Goal: Transaction & Acquisition: Purchase product/service

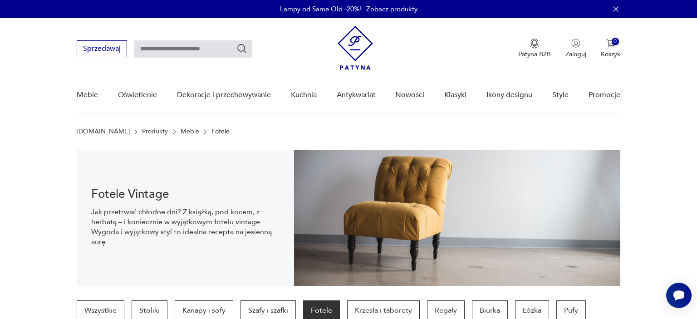
click at [614, 11] on icon "button" at bounding box center [615, 8] width 5 height 5
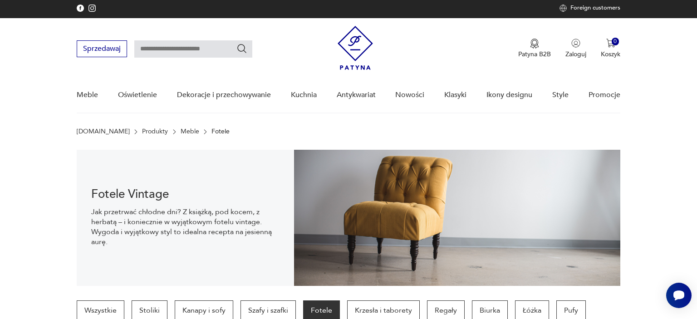
click at [187, 53] on input "text" at bounding box center [193, 48] width 118 height 17
type input "*****"
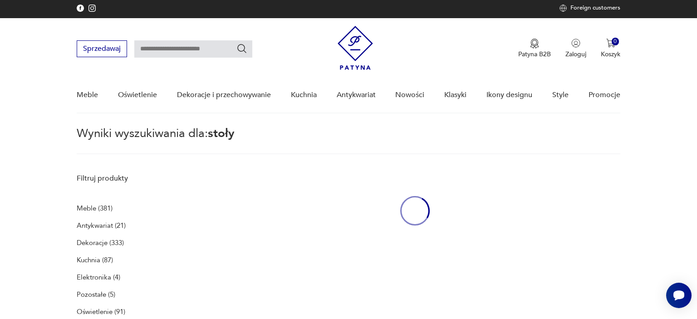
type input "*****"
type input "****"
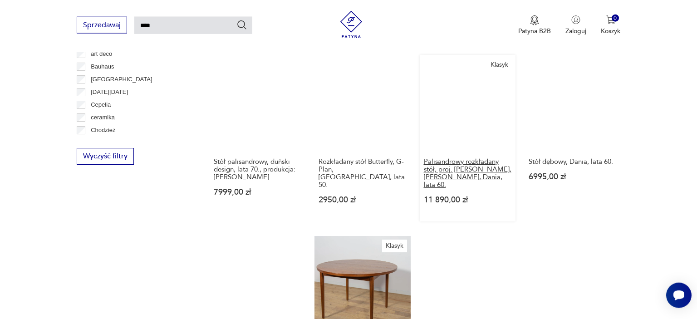
scroll to position [607, 0]
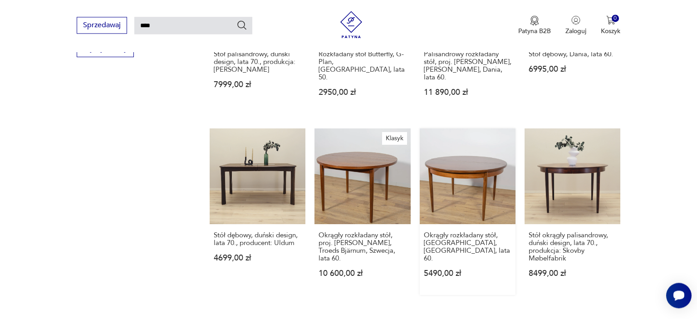
click at [473, 167] on link "Okrągły rozkładany stół, G-Plan, Wielka Brytania, lata 60. 5490,00 zł" at bounding box center [468, 211] width 96 height 166
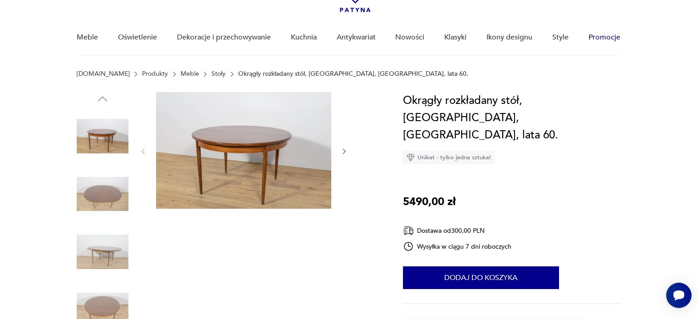
scroll to position [48, 0]
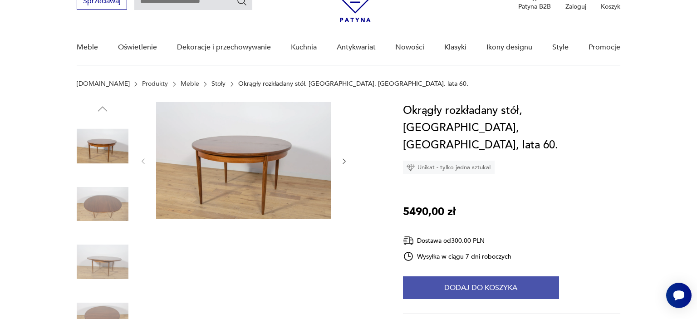
click at [514, 276] on button "Dodaj do koszyka" at bounding box center [481, 287] width 156 height 23
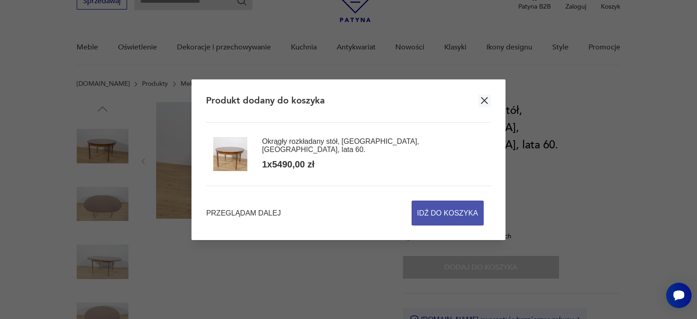
click at [449, 213] on span "Idź do koszyka" at bounding box center [447, 213] width 61 height 24
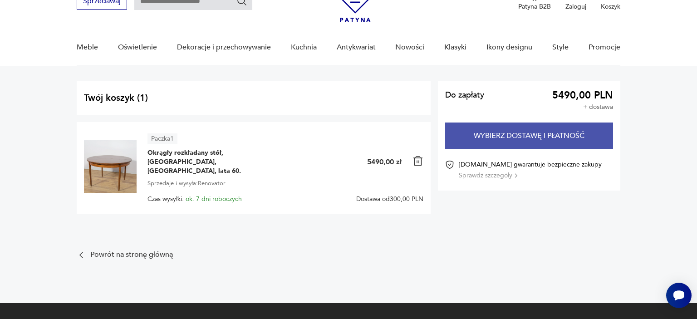
click at [509, 135] on button "Wybierz dostawę i płatność" at bounding box center [529, 135] width 168 height 26
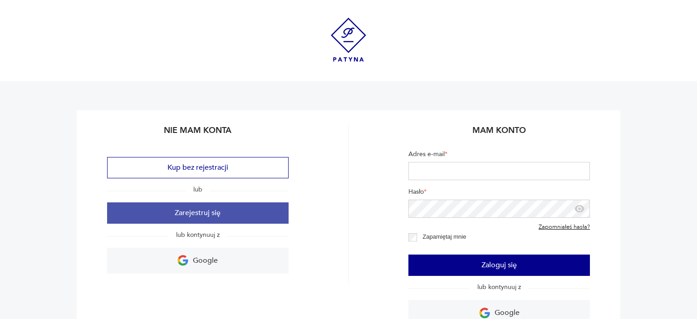
click at [202, 211] on button "Zarejestruj się" at bounding box center [197, 212] width 181 height 21
click at [186, 214] on button "Zarejestruj się" at bounding box center [197, 212] width 181 height 21
click at [186, 216] on button "Zarejestruj się" at bounding box center [197, 212] width 181 height 21
click at [209, 210] on button "Zarejestruj się" at bounding box center [197, 212] width 181 height 21
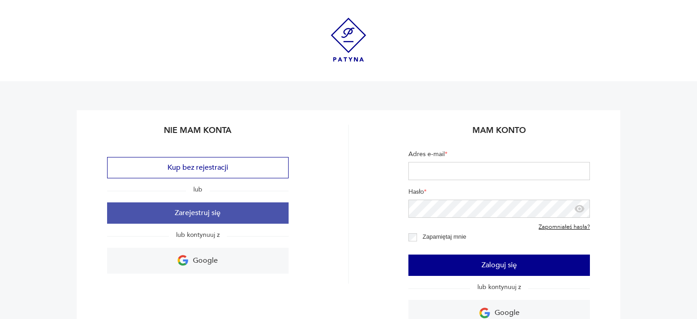
click at [170, 203] on button "Zarejestruj się" at bounding box center [197, 212] width 181 height 21
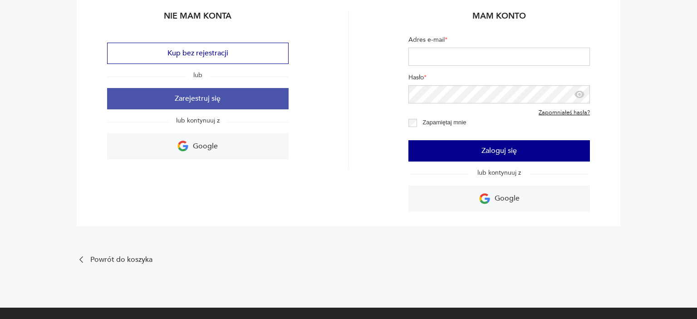
scroll to position [143, 0]
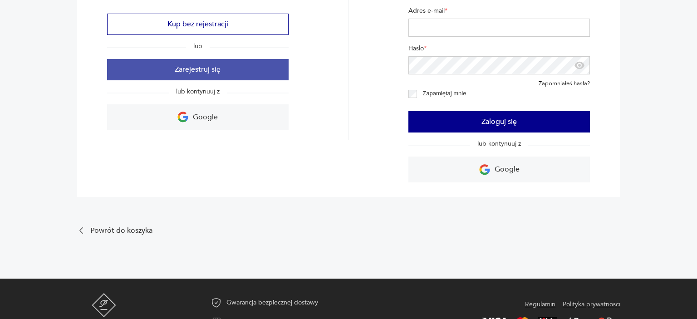
click at [212, 76] on button "Zarejestruj się" at bounding box center [197, 69] width 181 height 21
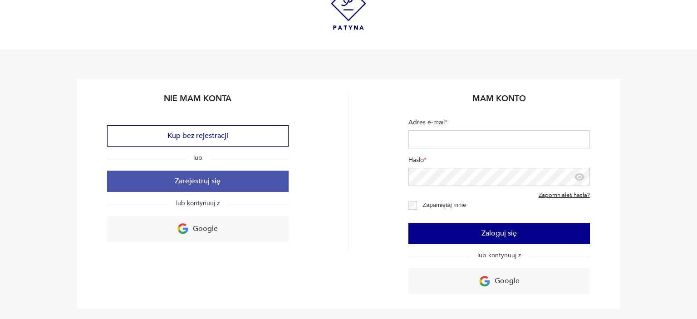
scroll to position [48, 0]
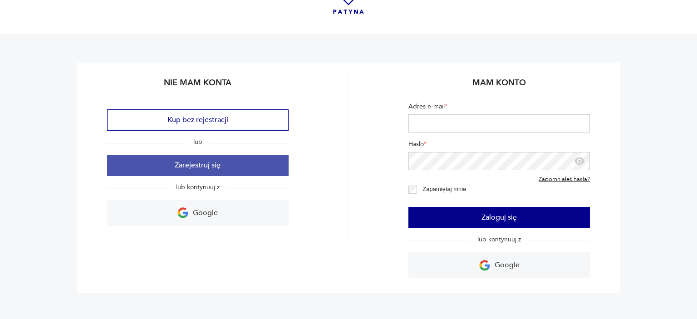
click at [196, 171] on button "Zarejestruj się" at bounding box center [197, 165] width 181 height 21
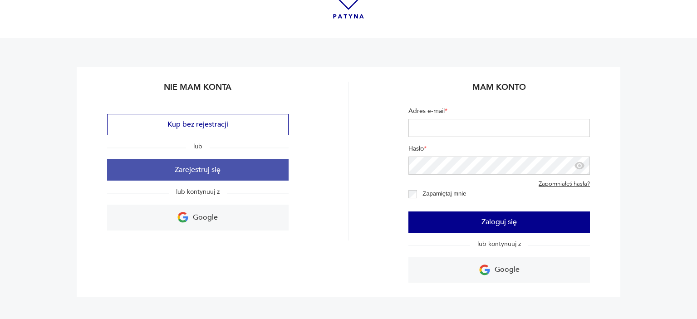
scroll to position [0, 0]
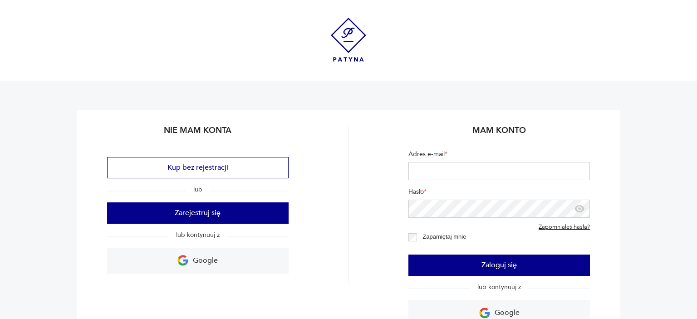
click at [211, 224] on div "Kup bez rejestracji lub Zarejestruj się lub kontynuuj z Google" at bounding box center [197, 215] width 181 height 117
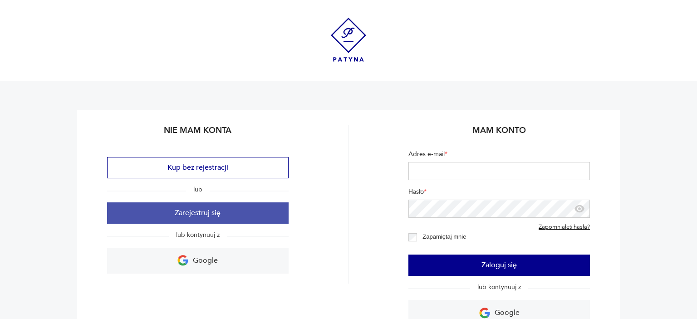
click at [212, 217] on button "Zarejestruj się" at bounding box center [197, 212] width 181 height 21
click at [194, 217] on button "Zarejestruj się" at bounding box center [197, 212] width 181 height 21
click at [190, 209] on button "Zarejestruj się" at bounding box center [197, 212] width 181 height 21
click at [190, 210] on button "Zarejestruj się" at bounding box center [197, 212] width 181 height 21
click at [205, 210] on button "Zarejestruj się" at bounding box center [197, 212] width 181 height 21
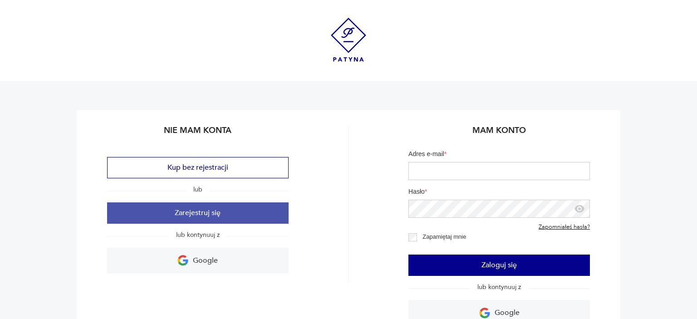
click at [200, 209] on button "Zarejestruj się" at bounding box center [197, 212] width 181 height 21
click at [220, 204] on button "Zarejestruj się" at bounding box center [197, 212] width 181 height 21
click at [218, 210] on button "Zarejestruj się" at bounding box center [197, 212] width 181 height 21
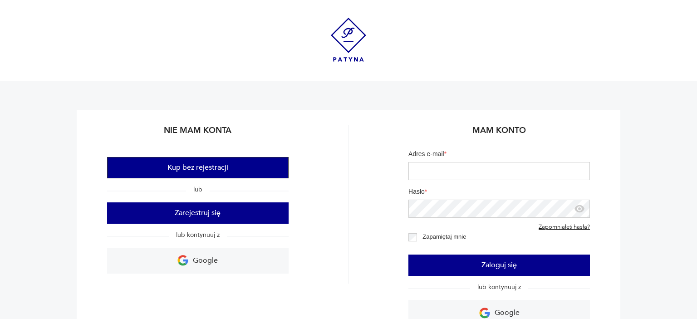
click at [230, 167] on button "Kup bez rejestracji" at bounding box center [197, 167] width 181 height 21
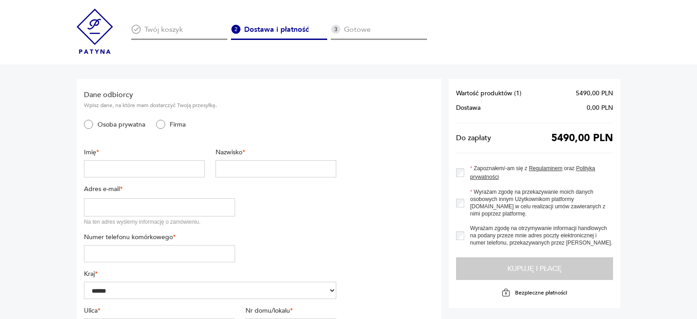
click at [132, 170] on input "text" at bounding box center [144, 168] width 121 height 17
type input "*"
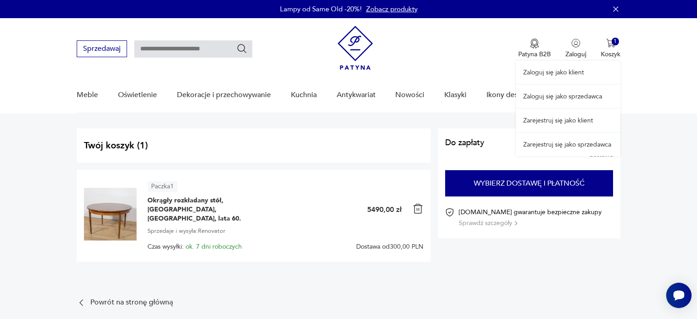
click at [615, 44] on div "Zaloguj się jako klient Zaloguj się jako sprzedawca Zarejestruj się jako klient…" at bounding box center [568, 87] width 104 height 138
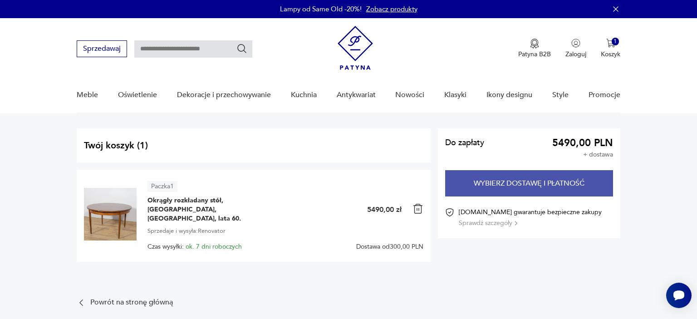
click at [548, 184] on button "Wybierz dostawę i płatność" at bounding box center [529, 183] width 168 height 26
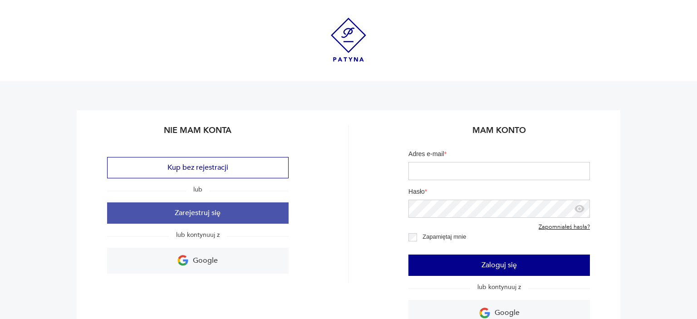
click at [170, 215] on button "Zarejestruj się" at bounding box center [197, 212] width 181 height 21
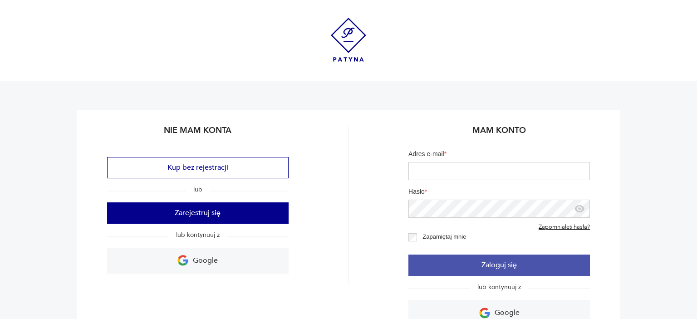
click at [508, 260] on button "Zaloguj się" at bounding box center [498, 264] width 181 height 21
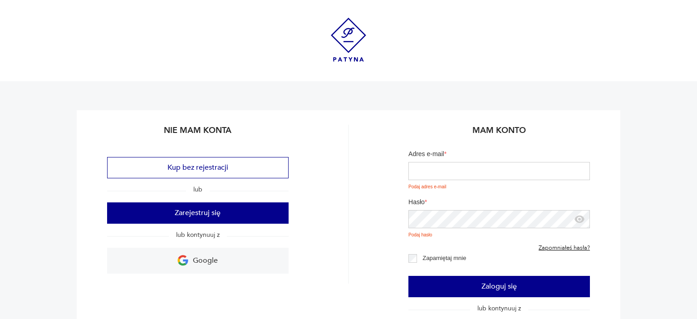
click at [454, 171] on input "Adres e-mail *" at bounding box center [498, 171] width 181 height 18
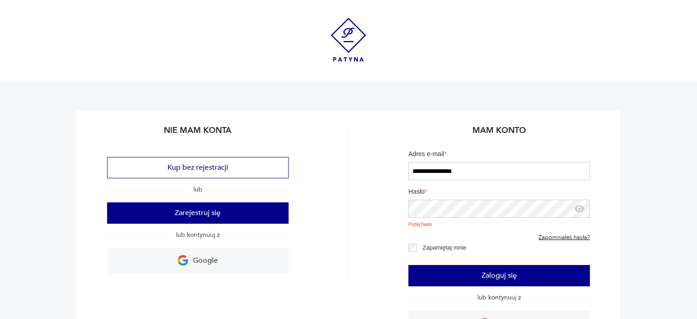
type input "**********"
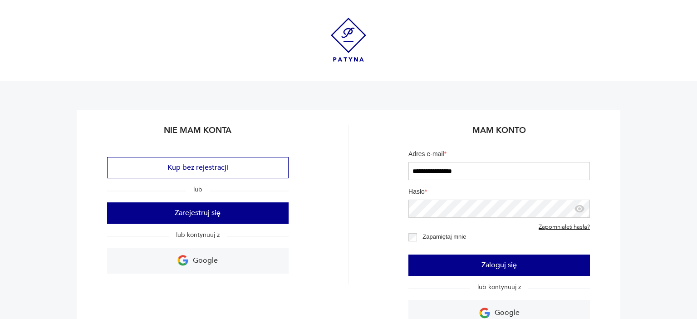
click at [566, 227] on link "Zapomniałeś hasła?" at bounding box center [563, 227] width 51 height 7
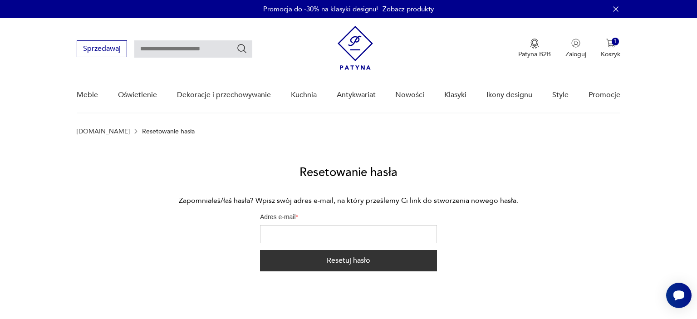
click at [411, 232] on input "Adres e-mail *" at bounding box center [348, 234] width 177 height 18
type input "*"
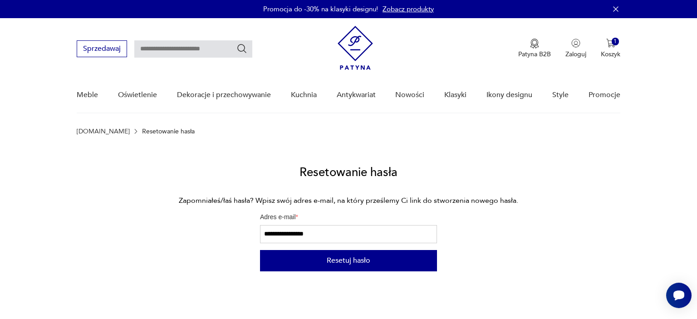
type input "**********"
click at [338, 258] on button "Resetuj hasło" at bounding box center [348, 260] width 177 height 21
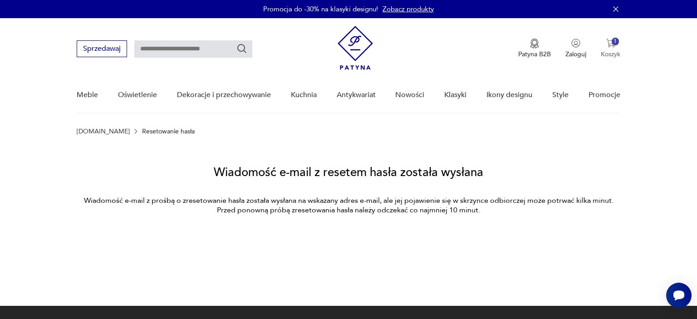
click at [616, 47] on button "1 Koszyk" at bounding box center [611, 49] width 20 height 20
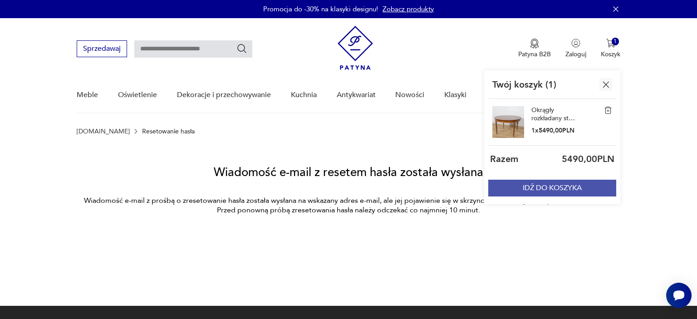
click at [551, 187] on button "IDŹ DO KOSZYKA" at bounding box center [552, 188] width 128 height 17
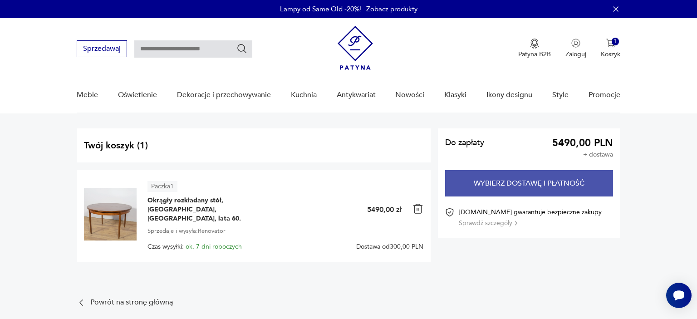
click at [551, 187] on button "Wybierz dostawę i płatność" at bounding box center [529, 183] width 168 height 26
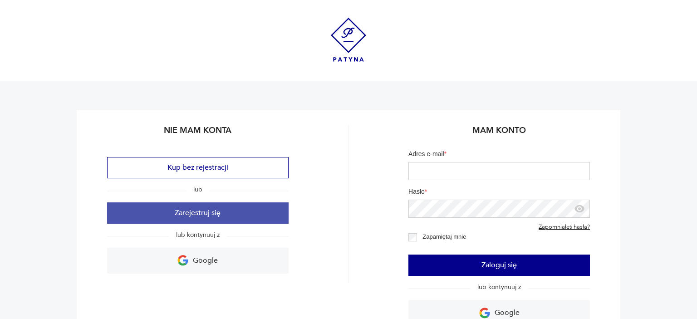
click at [237, 217] on button "Zarejestruj się" at bounding box center [197, 212] width 181 height 21
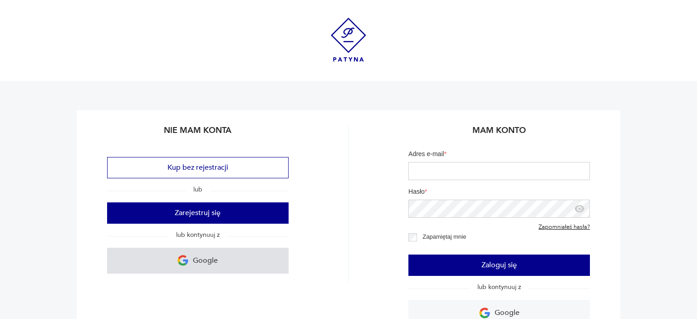
click at [201, 261] on p "Google" at bounding box center [205, 261] width 25 height 14
